Goal: Information Seeking & Learning: Understand process/instructions

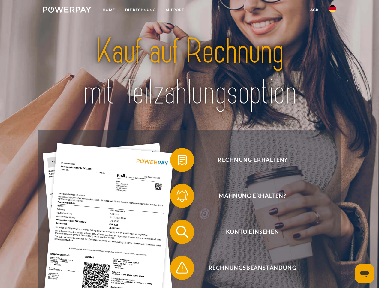
click at [67, 11] on img at bounding box center [67, 10] width 48 height 6
click at [332, 11] on img at bounding box center [332, 8] width 7 height 7
click at [314, 10] on link "agb" at bounding box center [314, 10] width 19 height 11
click at [178, 161] on span at bounding box center [173, 160] width 30 height 30
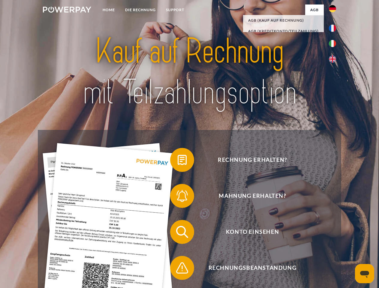
click at [178, 197] on span at bounding box center [173, 196] width 30 height 30
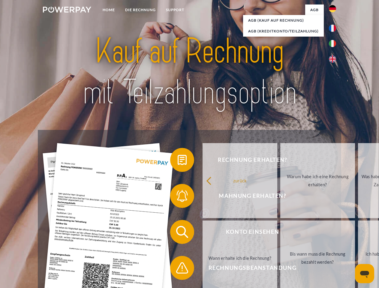
click at [280, 233] on link "Bis wann muss die Rechnung bezahlt werden?" at bounding box center [317, 258] width 75 height 75
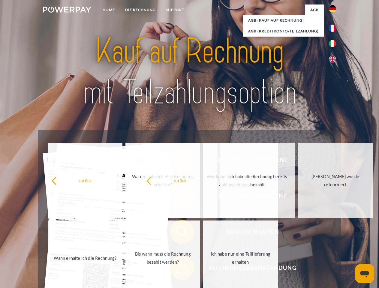
click at [178, 269] on span at bounding box center [173, 268] width 30 height 30
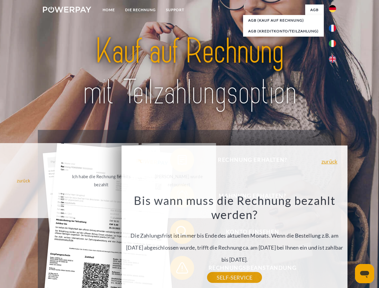
click at [365, 274] on icon "Messaging-Fenster öffnen" at bounding box center [364, 274] width 9 height 7
